Goal: Navigation & Orientation: Understand site structure

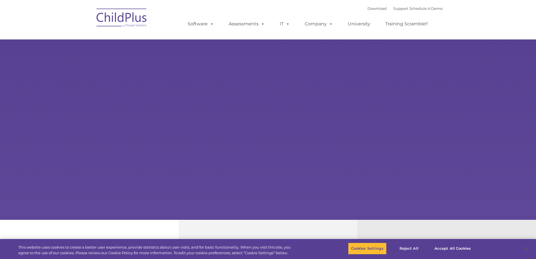
select select "MEDIUM"
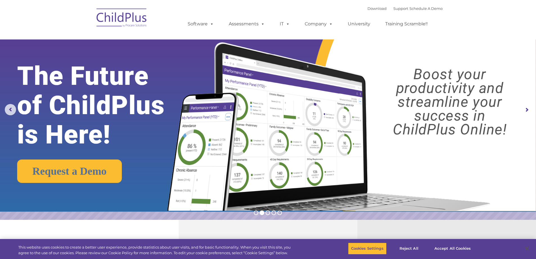
click at [128, 21] on img at bounding box center [122, 19] width 56 height 28
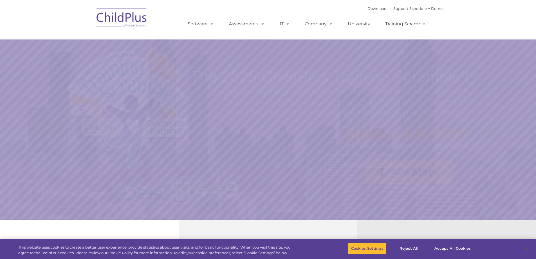
select select "MEDIUM"
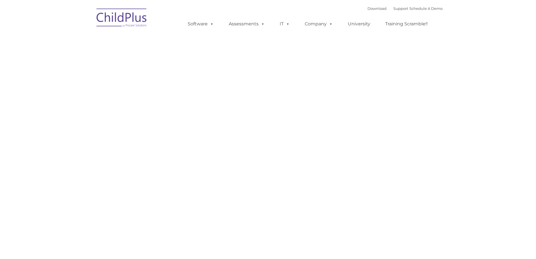
type input ""
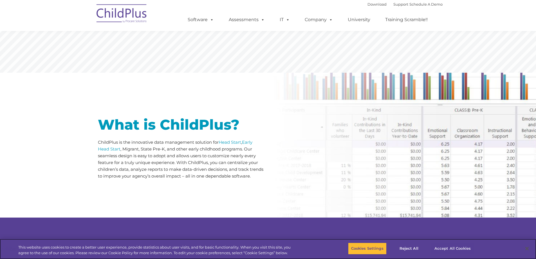
scroll to position [204, 0]
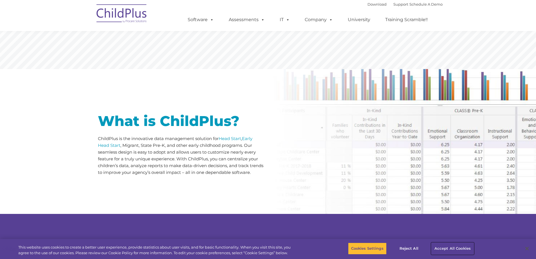
click at [445, 250] on button "Accept All Cookies" at bounding box center [452, 248] width 42 height 12
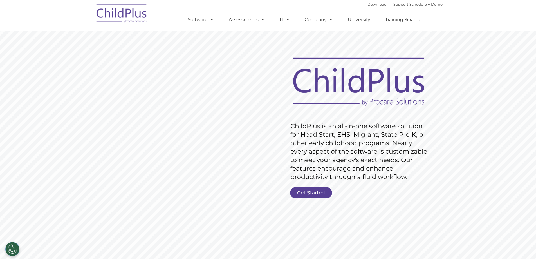
scroll to position [0, 0]
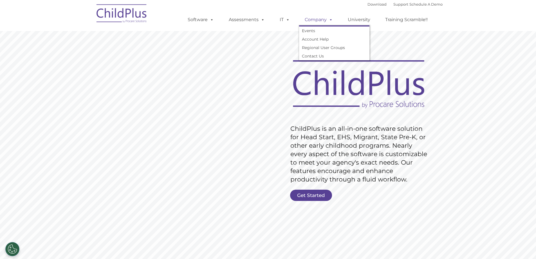
click at [321, 21] on link "Company" at bounding box center [318, 19] width 39 height 11
